Goal: Task Accomplishment & Management: Manage account settings

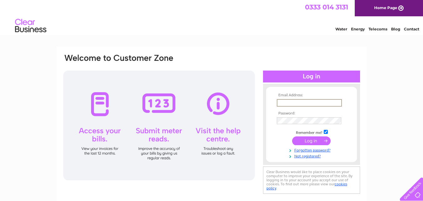
click at [297, 100] on input "text" at bounding box center [309, 103] width 65 height 8
type input "[EMAIL_ADDRESS][DOMAIN_NAME]"
click at [314, 141] on input "submit" at bounding box center [311, 140] width 39 height 9
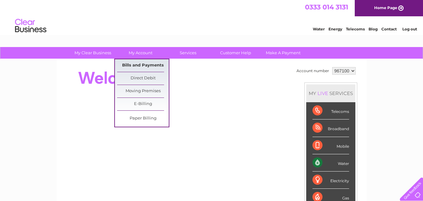
click at [141, 66] on link "Bills and Payments" at bounding box center [143, 65] width 52 height 13
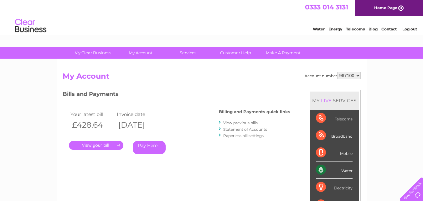
click at [103, 145] on link "." at bounding box center [96, 145] width 55 height 9
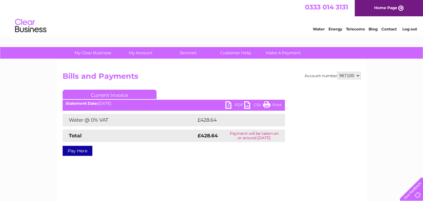
click at [239, 103] on link "PDF" at bounding box center [235, 105] width 19 height 9
click at [411, 28] on link "Log out" at bounding box center [410, 29] width 15 height 5
